Goal: Transaction & Acquisition: Subscribe to service/newsletter

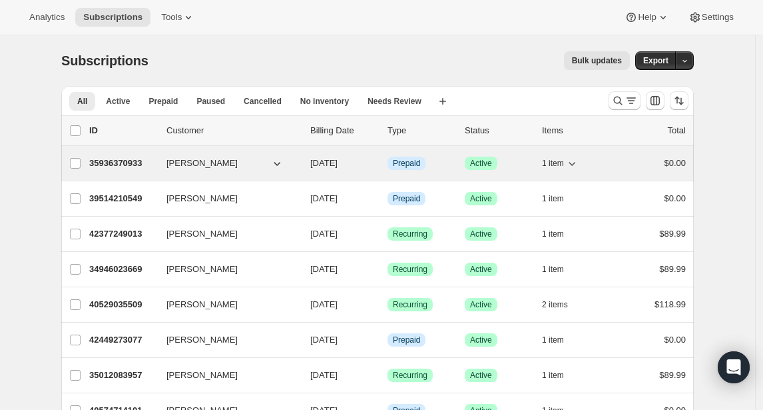
click at [119, 162] on p "35936370933" at bounding box center [122, 162] width 67 height 13
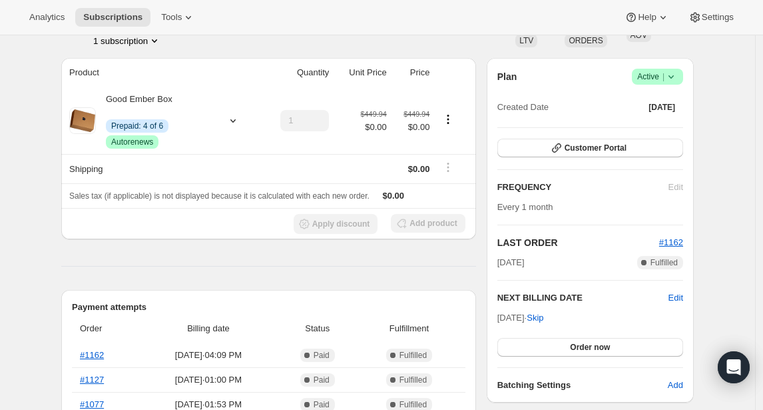
scroll to position [121, 0]
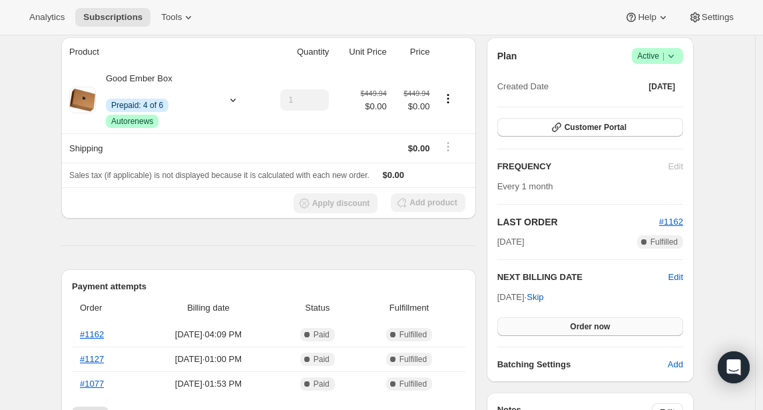
click at [579, 322] on span "Order now" at bounding box center [590, 326] width 40 height 11
click at [580, 322] on span "Click to confirm" at bounding box center [590, 326] width 61 height 11
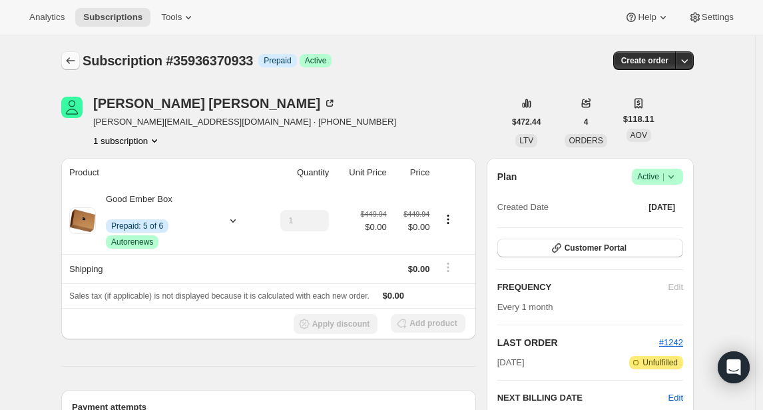
click at [73, 63] on icon "Subscriptions" at bounding box center [70, 60] width 13 height 13
